Goal: Task Accomplishment & Management: Manage account settings

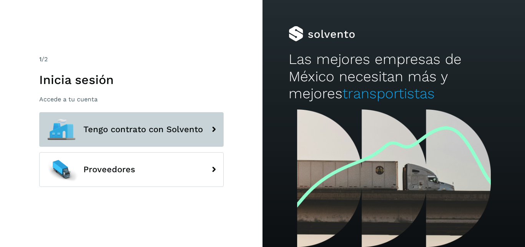
click at [183, 118] on button "Tengo contrato con Solvento" at bounding box center [131, 129] width 185 height 35
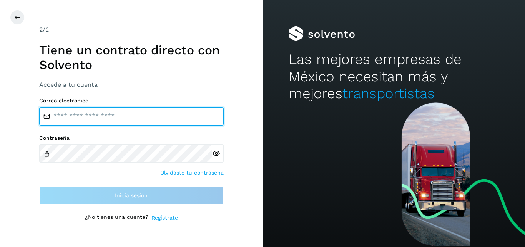
click at [136, 109] on input "email" at bounding box center [131, 116] width 185 height 18
type input "**********"
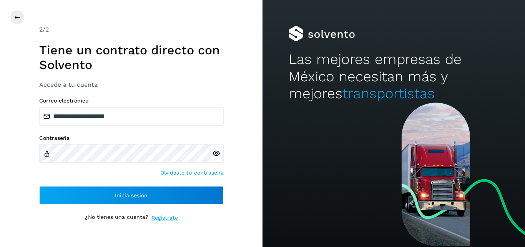
click at [216, 152] on icon at bounding box center [216, 153] width 8 height 8
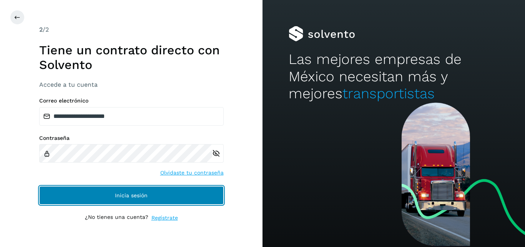
click at [160, 190] on button "Inicia sesión" at bounding box center [131, 195] width 185 height 18
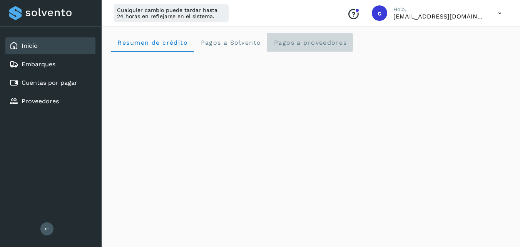
click at [308, 40] on span "Pagos a proveedores" at bounding box center [309, 42] width 73 height 7
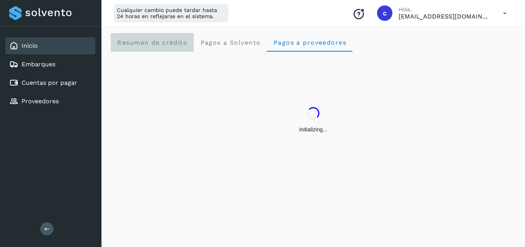
click at [141, 41] on span "Resumen de crédito" at bounding box center [152, 42] width 71 height 7
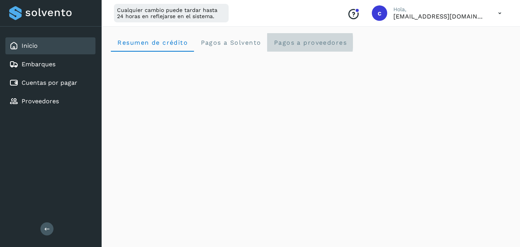
click at [295, 41] on span "Pagos a proveedores" at bounding box center [309, 42] width 73 height 7
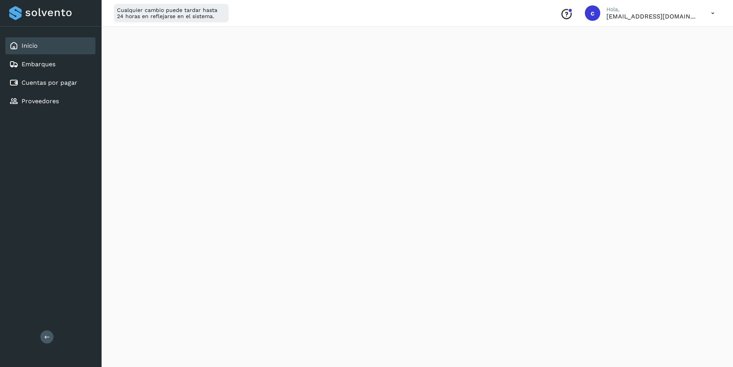
scroll to position [67, 0]
click at [34, 49] on link "Inicio" at bounding box center [30, 45] width 16 height 7
click at [144, 40] on span "Resumen de crédito" at bounding box center [152, 42] width 71 height 7
click at [321, 38] on proveedores "Pagos a proveedores" at bounding box center [310, 42] width 86 height 18
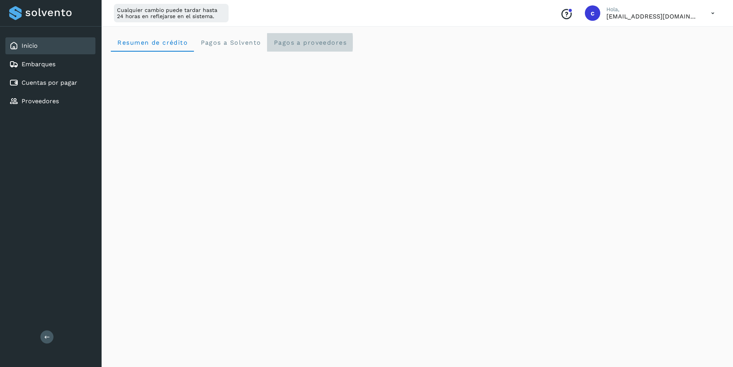
click at [329, 47] on proveedores "Pagos a proveedores" at bounding box center [310, 42] width 86 height 18
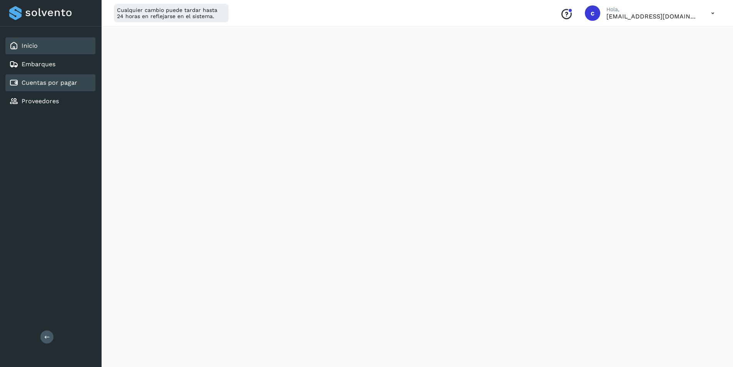
click at [51, 77] on div "Cuentas por pagar" at bounding box center [50, 82] width 90 height 17
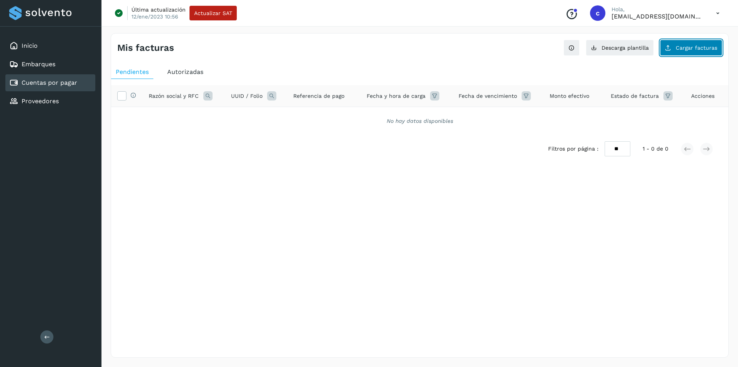
click at [699, 51] on button "Cargar facturas" at bounding box center [691, 48] width 62 height 16
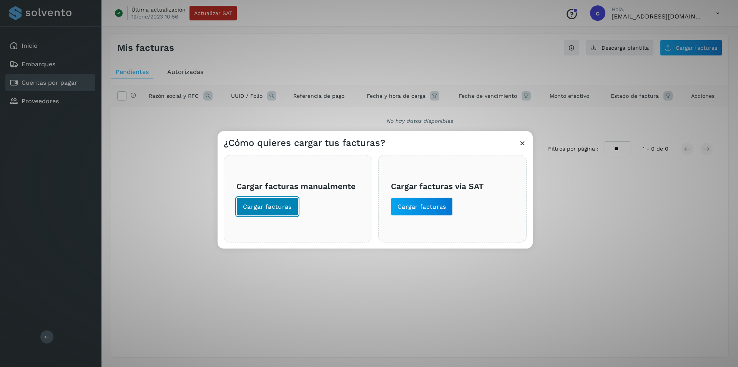
click at [260, 201] on button "Cargar facturas" at bounding box center [268, 206] width 62 height 18
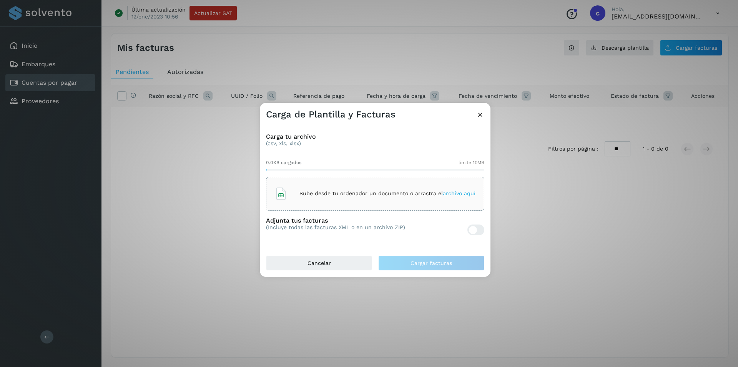
click at [321, 195] on p "Sube desde tu ordenador un documento o arrastra el archivo aquí" at bounding box center [388, 193] width 176 height 7
click at [475, 115] on div "Carga de Plantilla y Facturas" at bounding box center [375, 112] width 231 height 18
click at [480, 115] on icon at bounding box center [481, 114] width 8 height 8
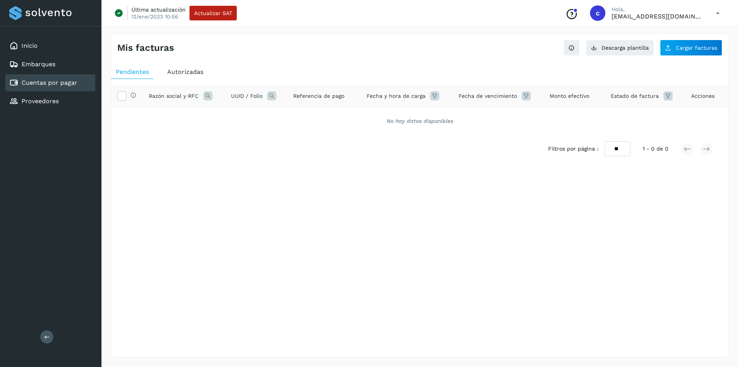
click at [202, 75] on span "Autorizadas" at bounding box center [185, 71] width 36 height 7
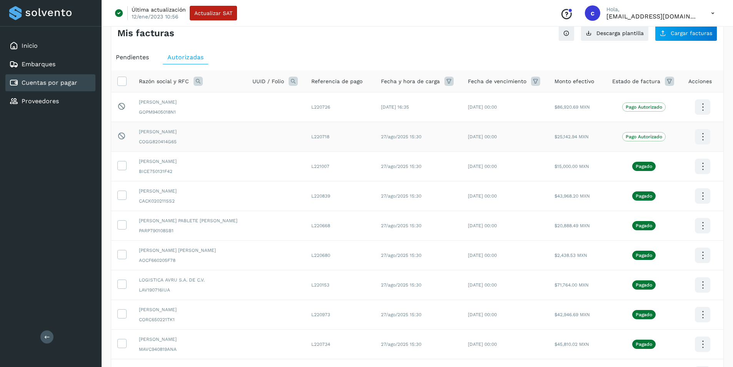
scroll to position [15, 0]
click at [704, 116] on icon at bounding box center [702, 107] width 18 height 18
click at [596, 168] on div at bounding box center [366, 183] width 733 height 367
click at [705, 116] on icon at bounding box center [702, 107] width 18 height 18
click at [645, 192] on button "CEP" at bounding box center [664, 188] width 92 height 15
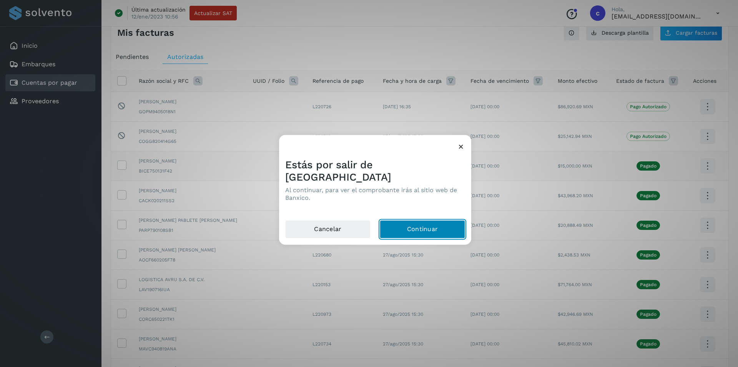
click at [433, 225] on button "Continuar" at bounding box center [422, 229] width 85 height 18
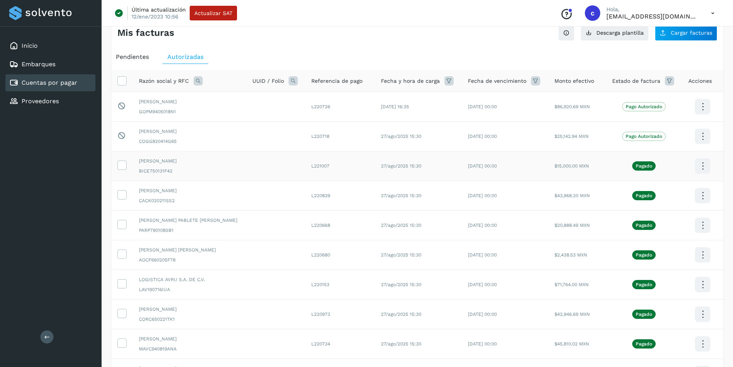
scroll to position [0, 0]
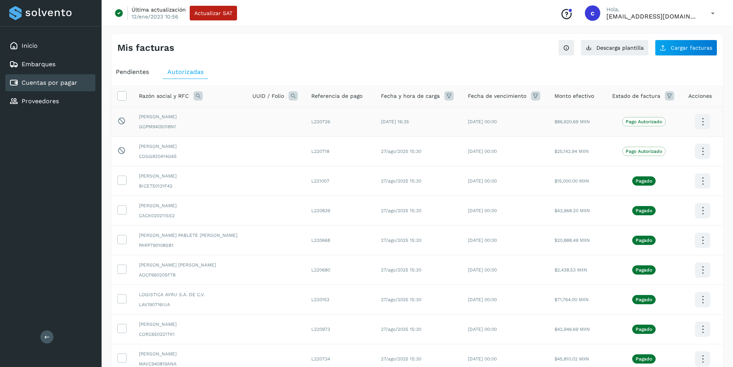
click at [700, 120] on icon at bounding box center [702, 122] width 18 height 18
click at [493, 48] on div at bounding box center [366, 183] width 733 height 367
click at [51, 42] on div "Inicio" at bounding box center [50, 45] width 90 height 17
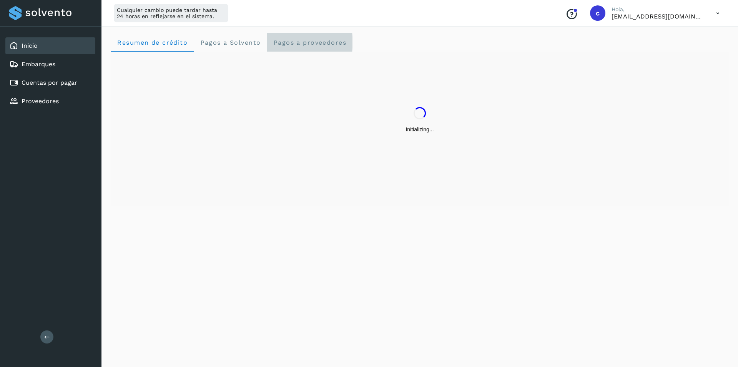
click at [316, 38] on proveedores "Pagos a proveedores" at bounding box center [310, 42] width 86 height 18
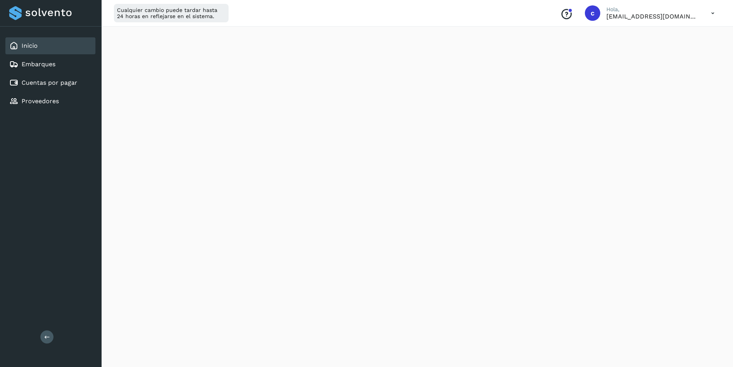
scroll to position [192, 0]
